Goal: Find specific page/section: Find specific page/section

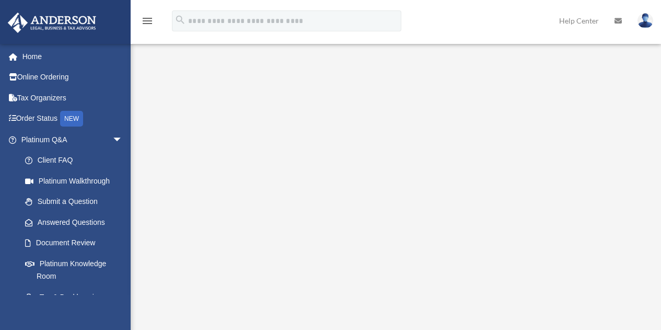
scroll to position [52, 0]
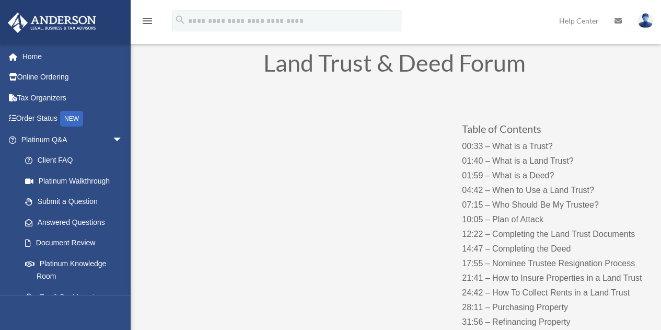
scroll to position [52, 0]
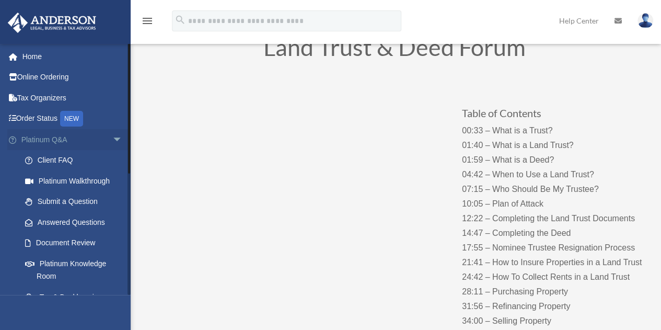
click at [112, 141] on span "arrow_drop_down" at bounding box center [122, 139] width 21 height 21
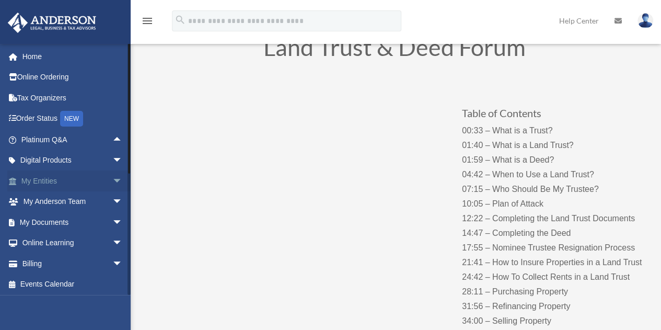
click at [112, 180] on span "arrow_drop_down" at bounding box center [122, 180] width 21 height 21
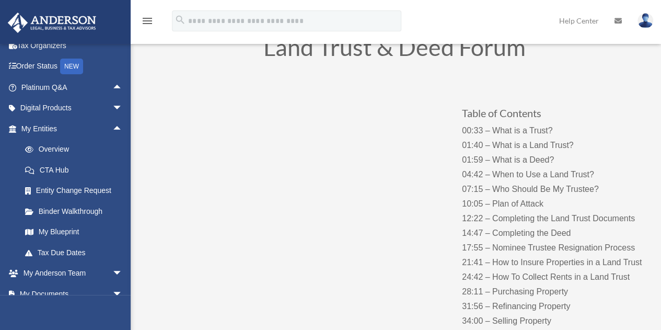
scroll to position [0, 0]
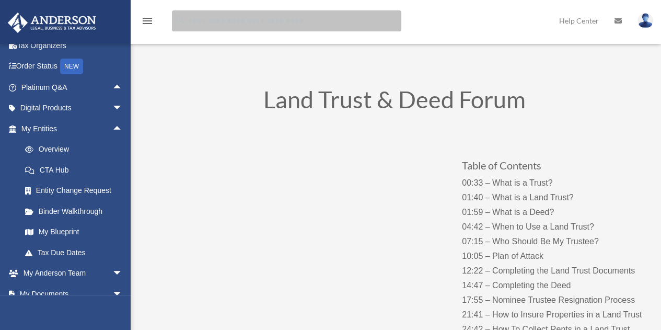
click at [315, 26] on input "search" at bounding box center [287, 20] width 230 height 21
type input "**********"
